Goal: Transaction & Acquisition: Purchase product/service

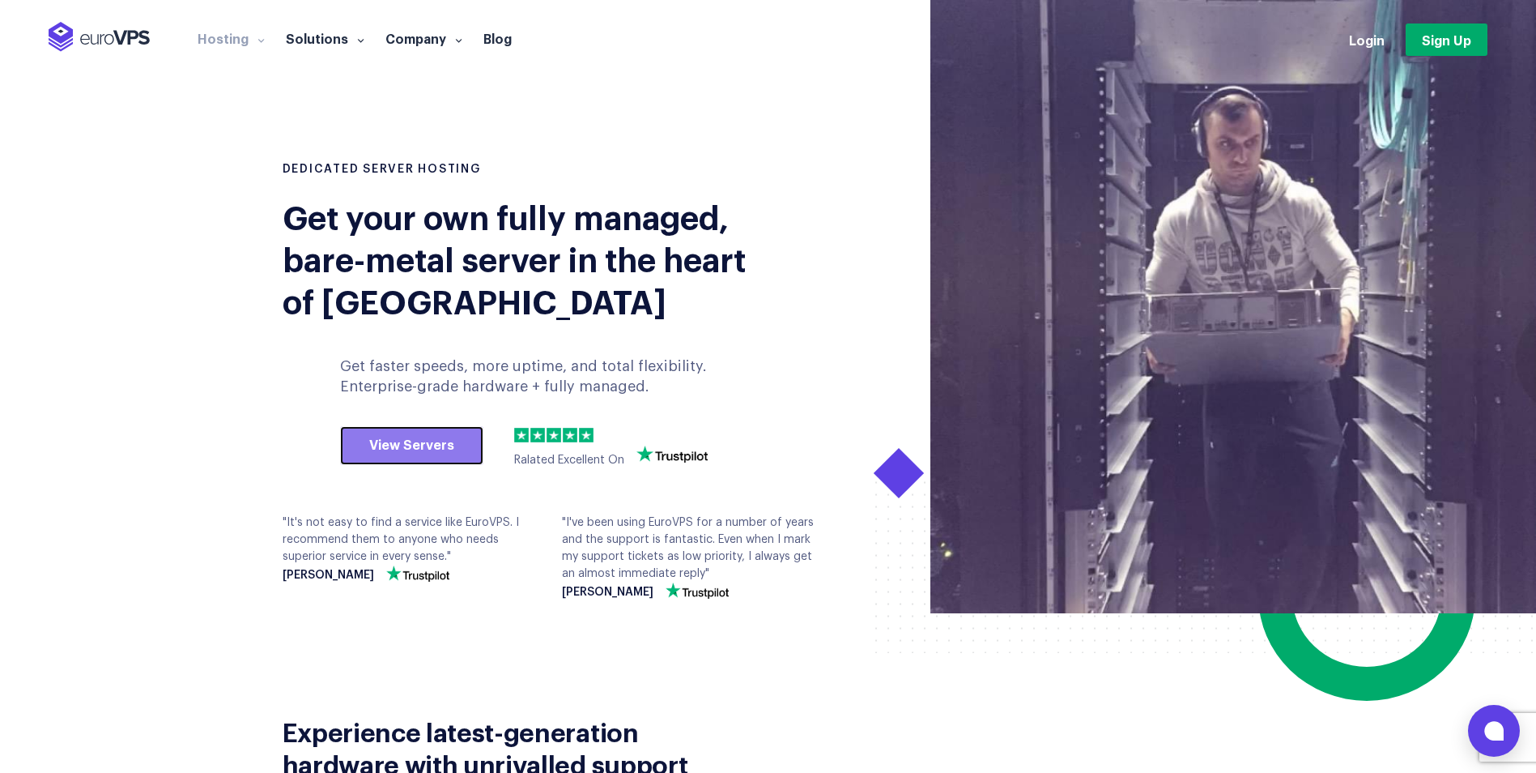
click at [426, 446] on link "View Servers" at bounding box center [411, 445] width 143 height 39
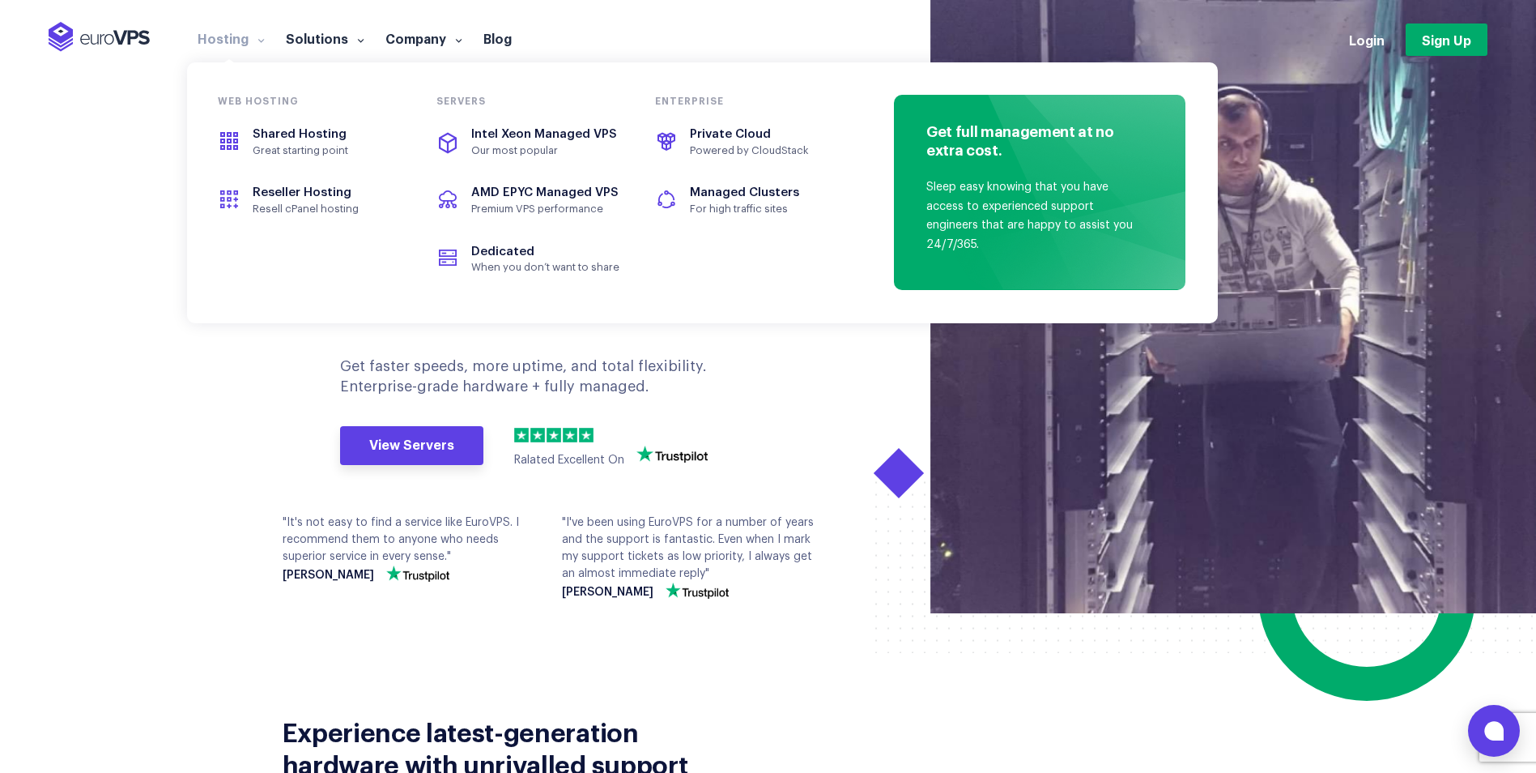
click at [240, 34] on link "Hosting" at bounding box center [231, 38] width 88 height 16
click at [271, 138] on span "Shared Hosting" at bounding box center [300, 134] width 94 height 12
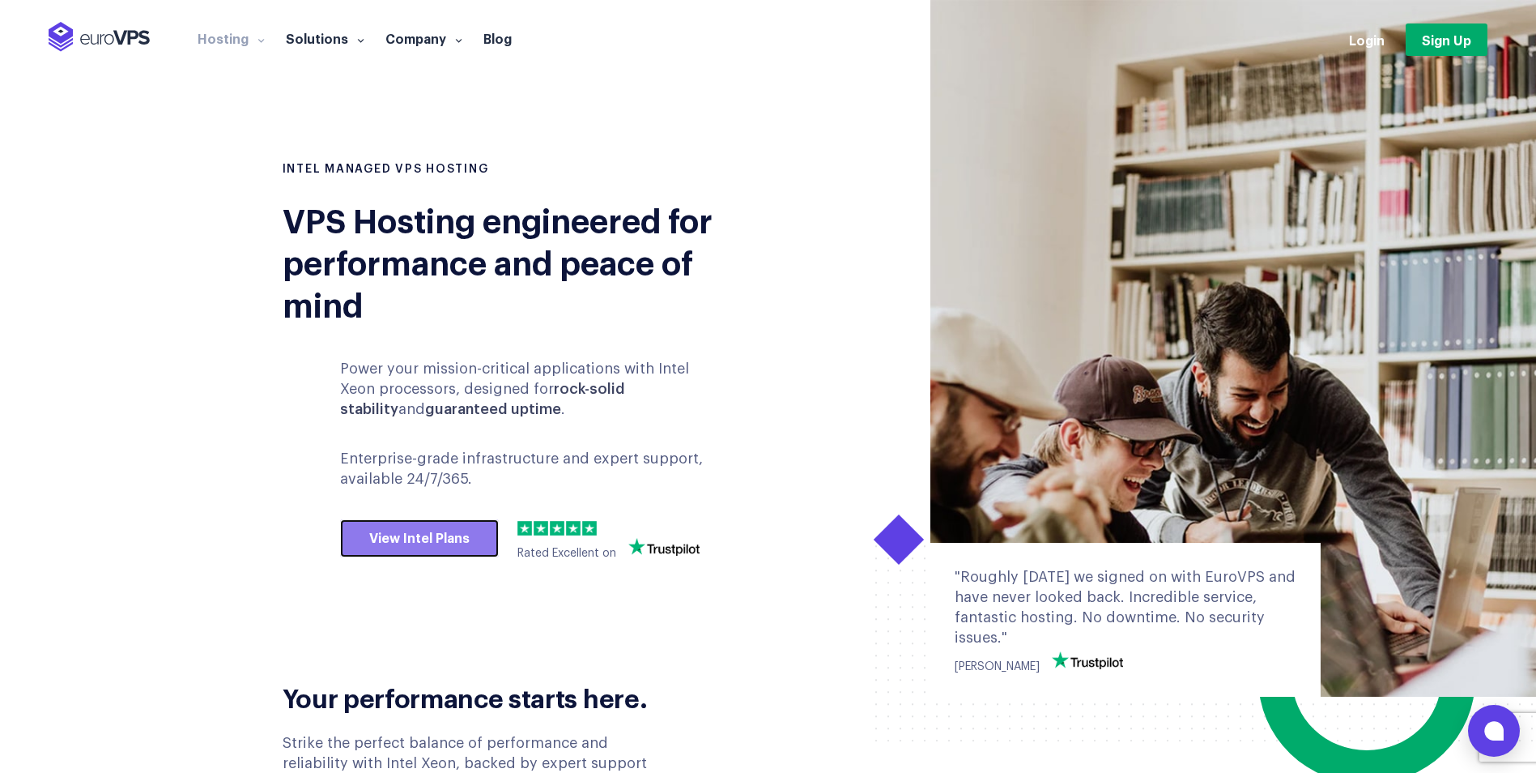
click at [438, 543] on link "View Intel Plans" at bounding box center [419, 538] width 159 height 39
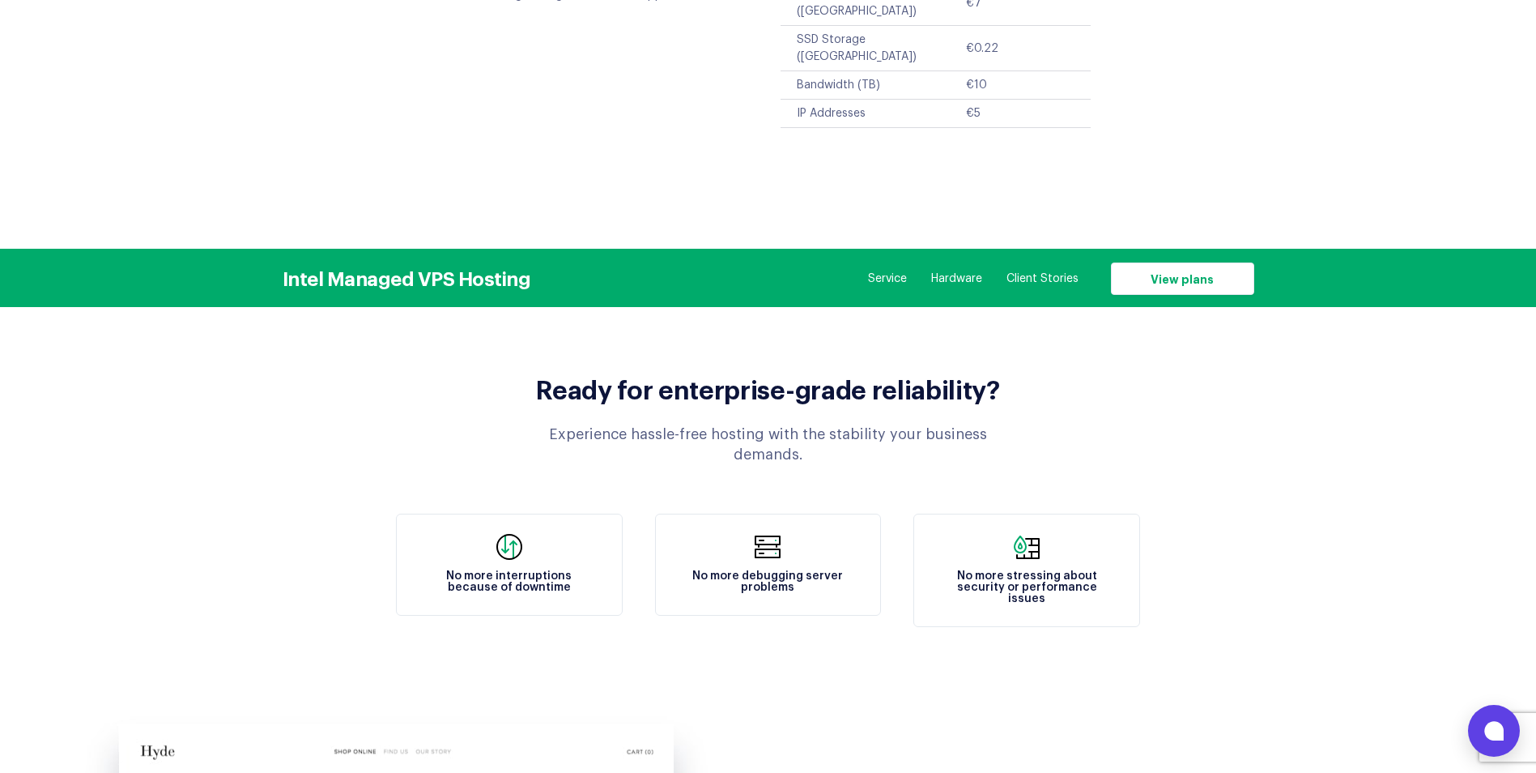
scroll to position [624, 0]
